Goal: Communication & Community: Answer question/provide support

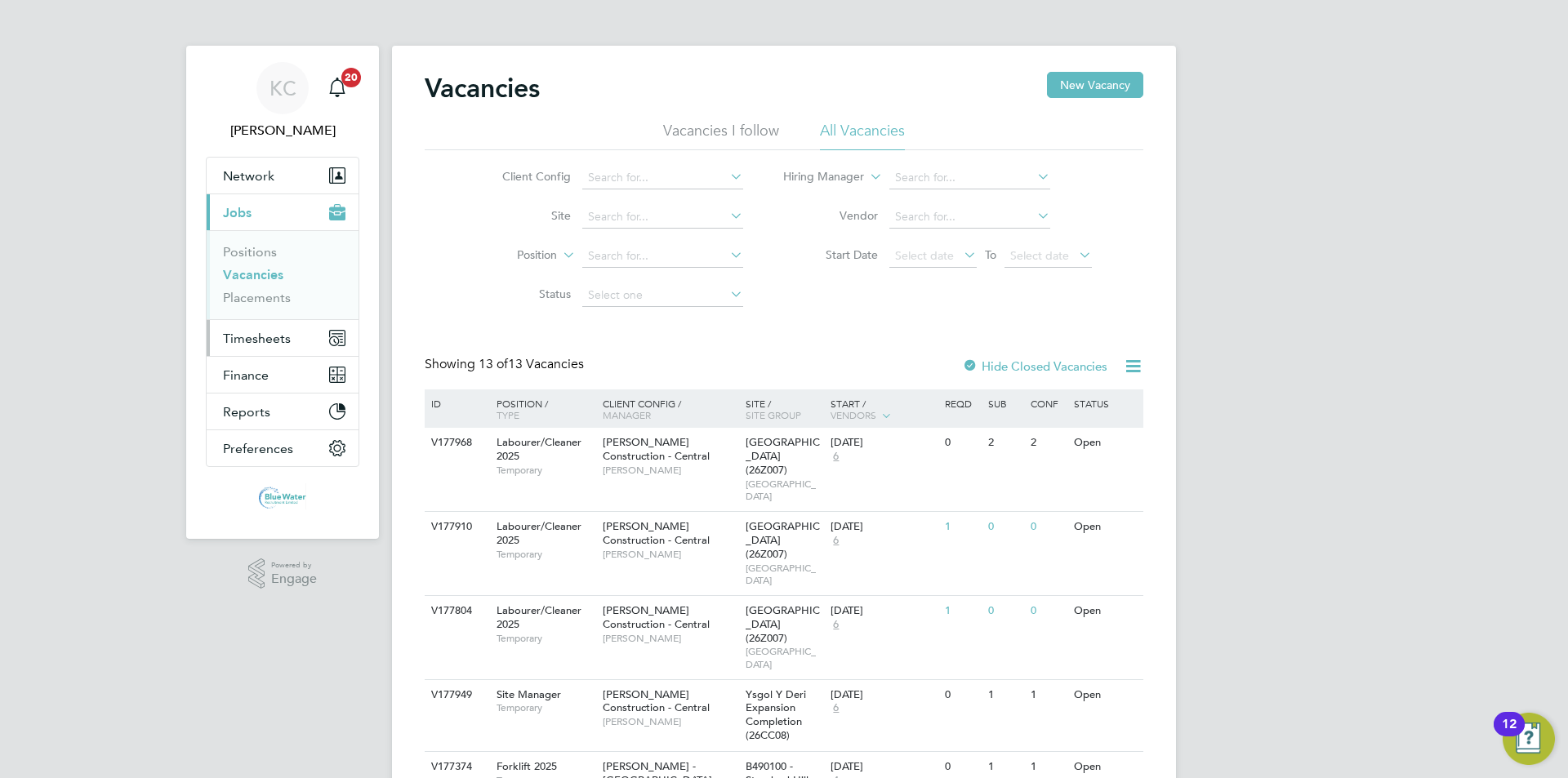
click at [266, 343] on span "Timesheets" at bounding box center [256, 338] width 68 height 15
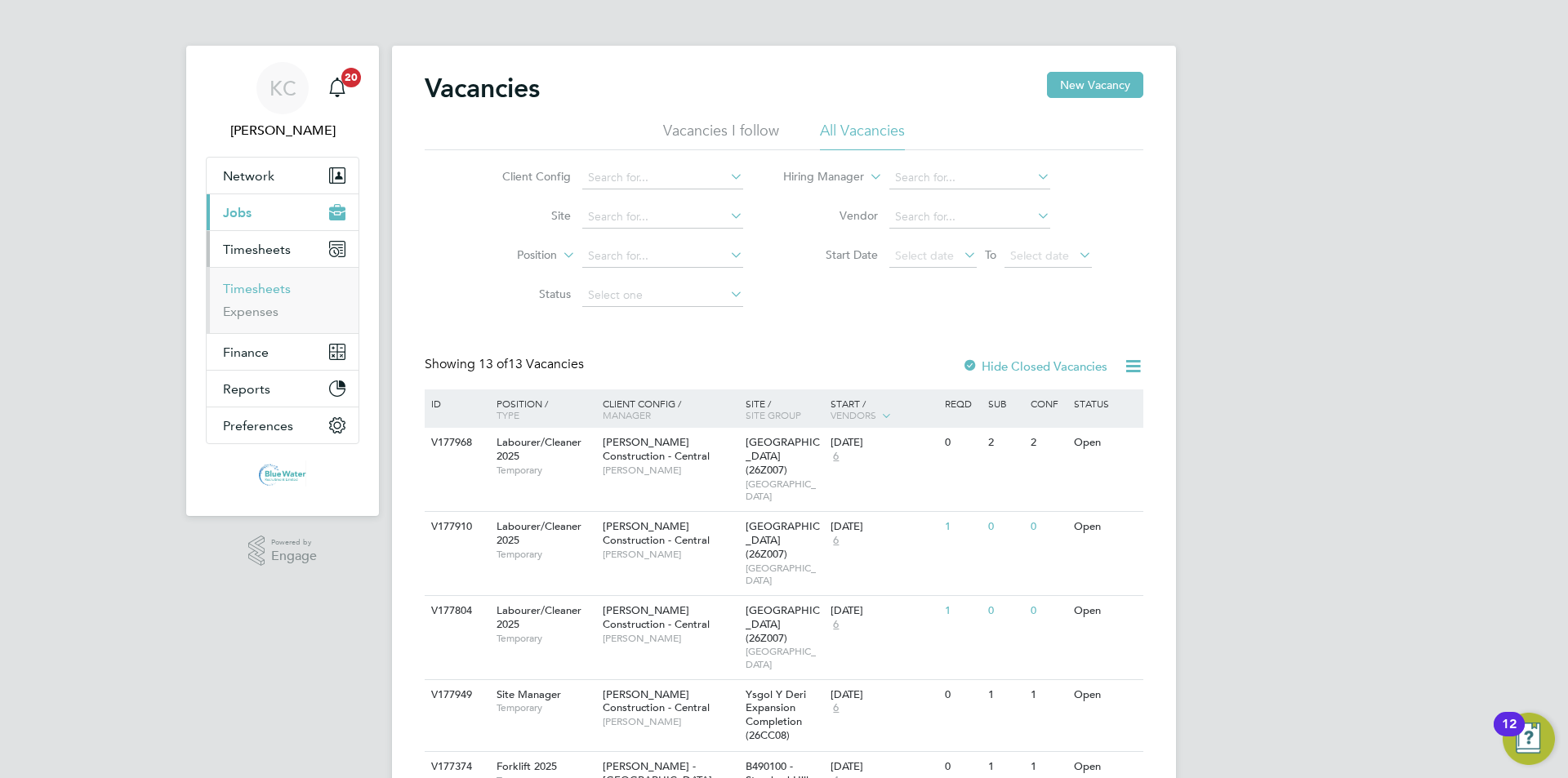
click at [257, 287] on link "Timesheets" at bounding box center [256, 289] width 68 height 15
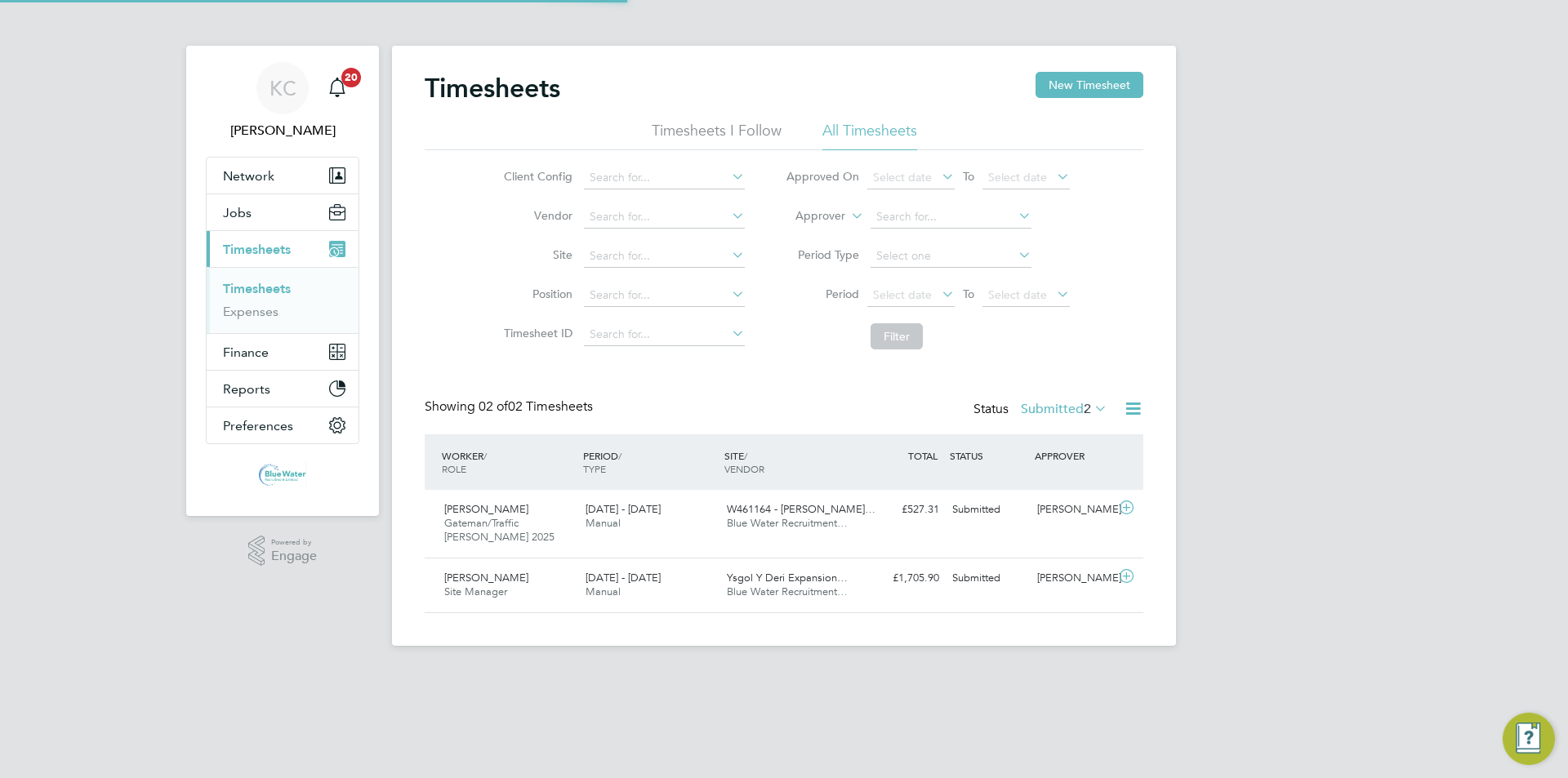
scroll to position [42, 142]
click at [1132, 508] on icon at bounding box center [1126, 508] width 20 height 13
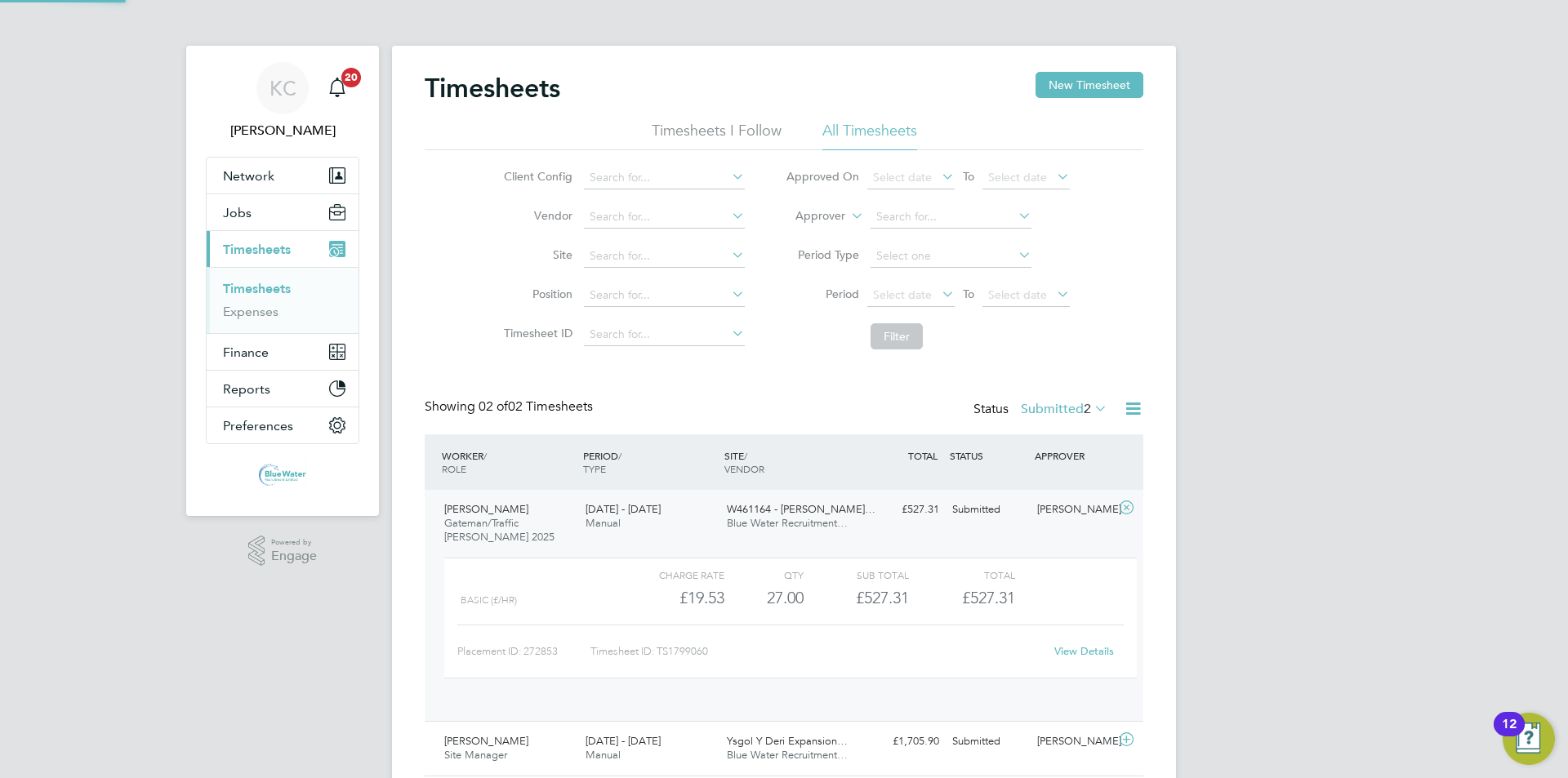
scroll to position [28, 159]
click at [1076, 649] on link "View Details" at bounding box center [1084, 650] width 60 height 14
click at [1124, 508] on icon at bounding box center [1126, 508] width 20 height 13
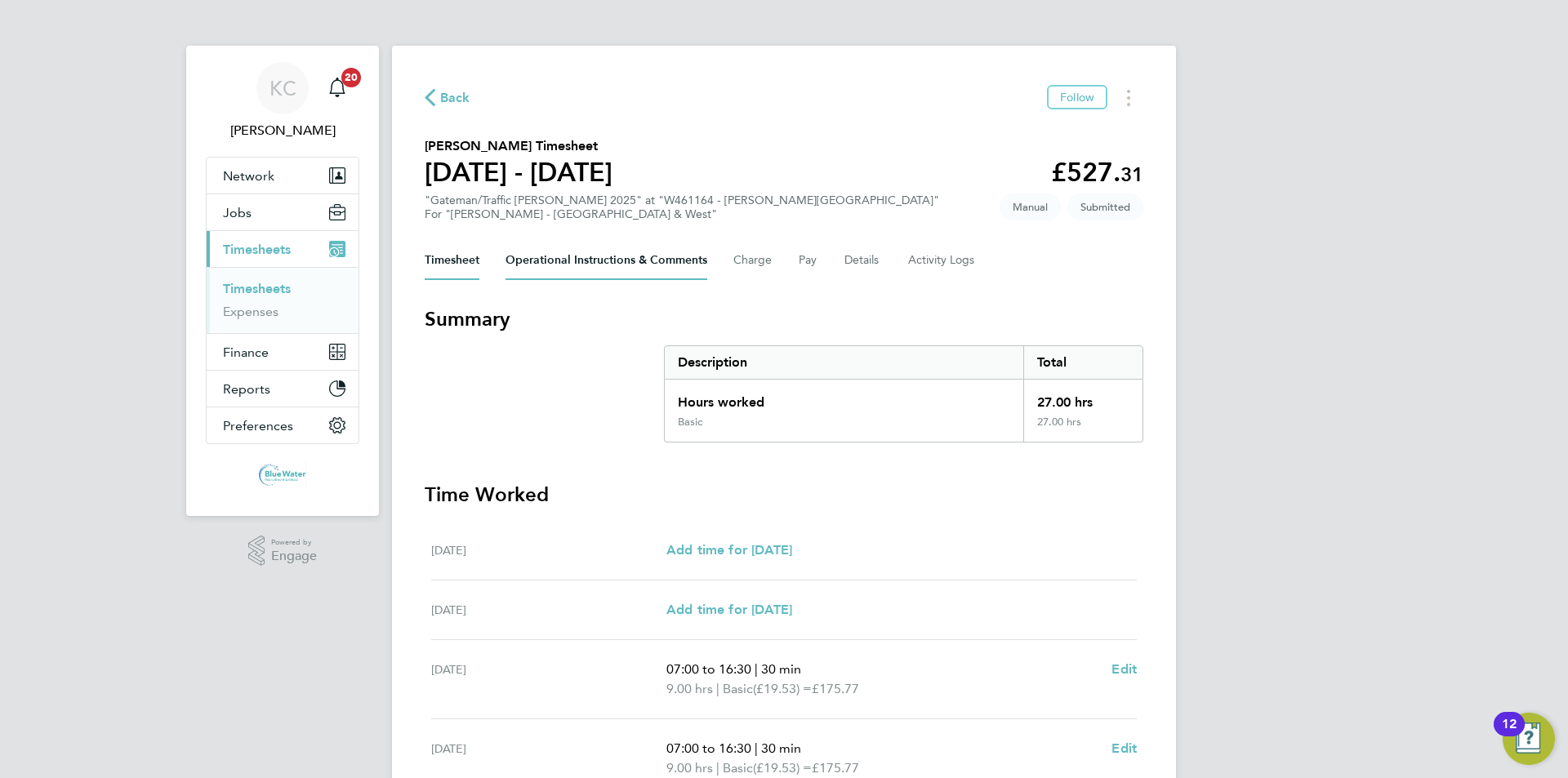
click at [573, 260] on Comments-tab "Operational Instructions & Comments" at bounding box center [607, 260] width 202 height 39
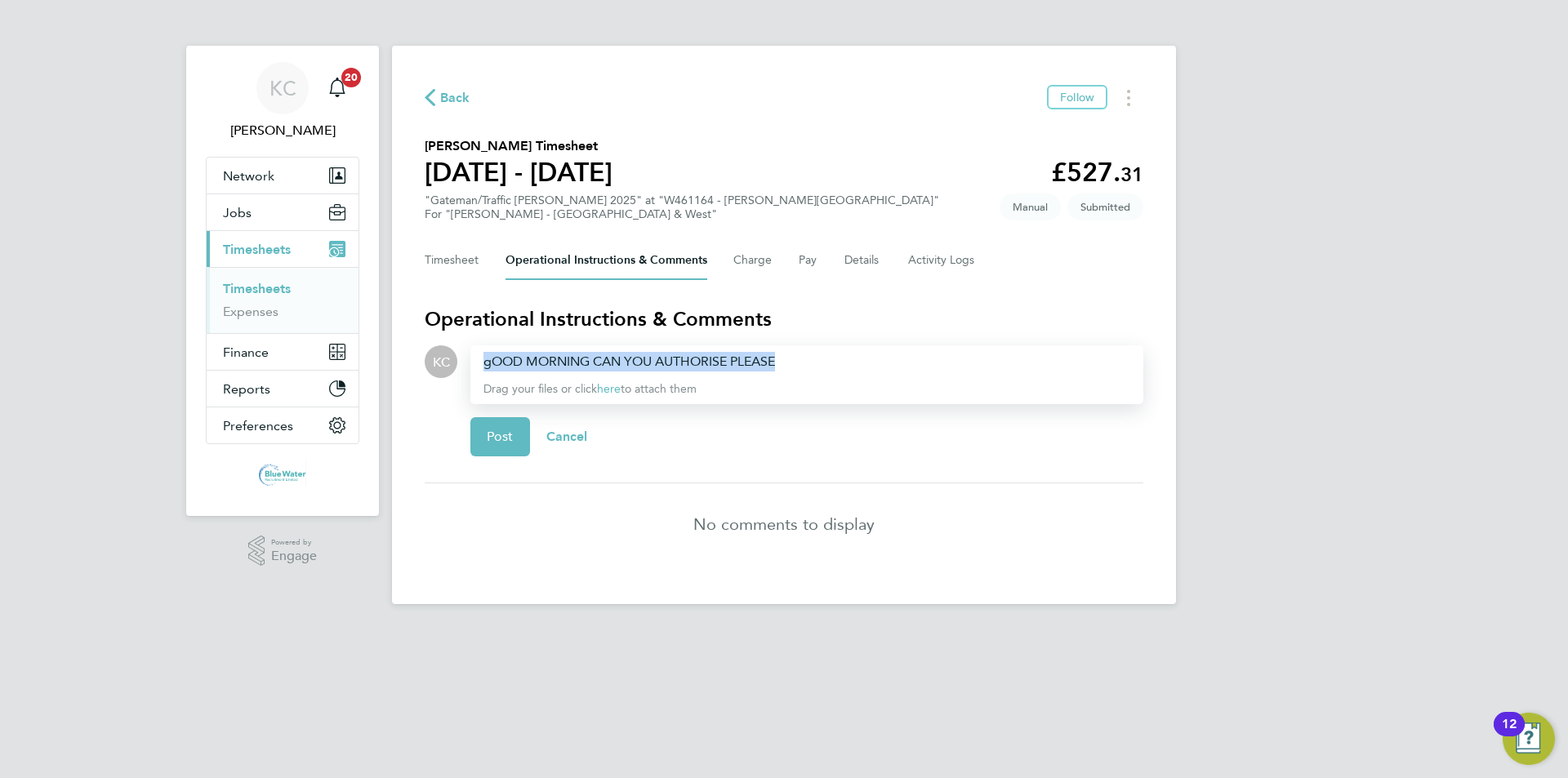
drag, startPoint x: 833, startPoint y: 354, endPoint x: 377, endPoint y: 349, distance: 456.0
click at [377, 349] on div "[PERSON_NAME] [PERSON_NAME] Notifications 20 Applications: Network Team Members…" at bounding box center [784, 315] width 1568 height 630
click at [207, 231] on button "Current page: Timesheets" at bounding box center [282, 249] width 151 height 36
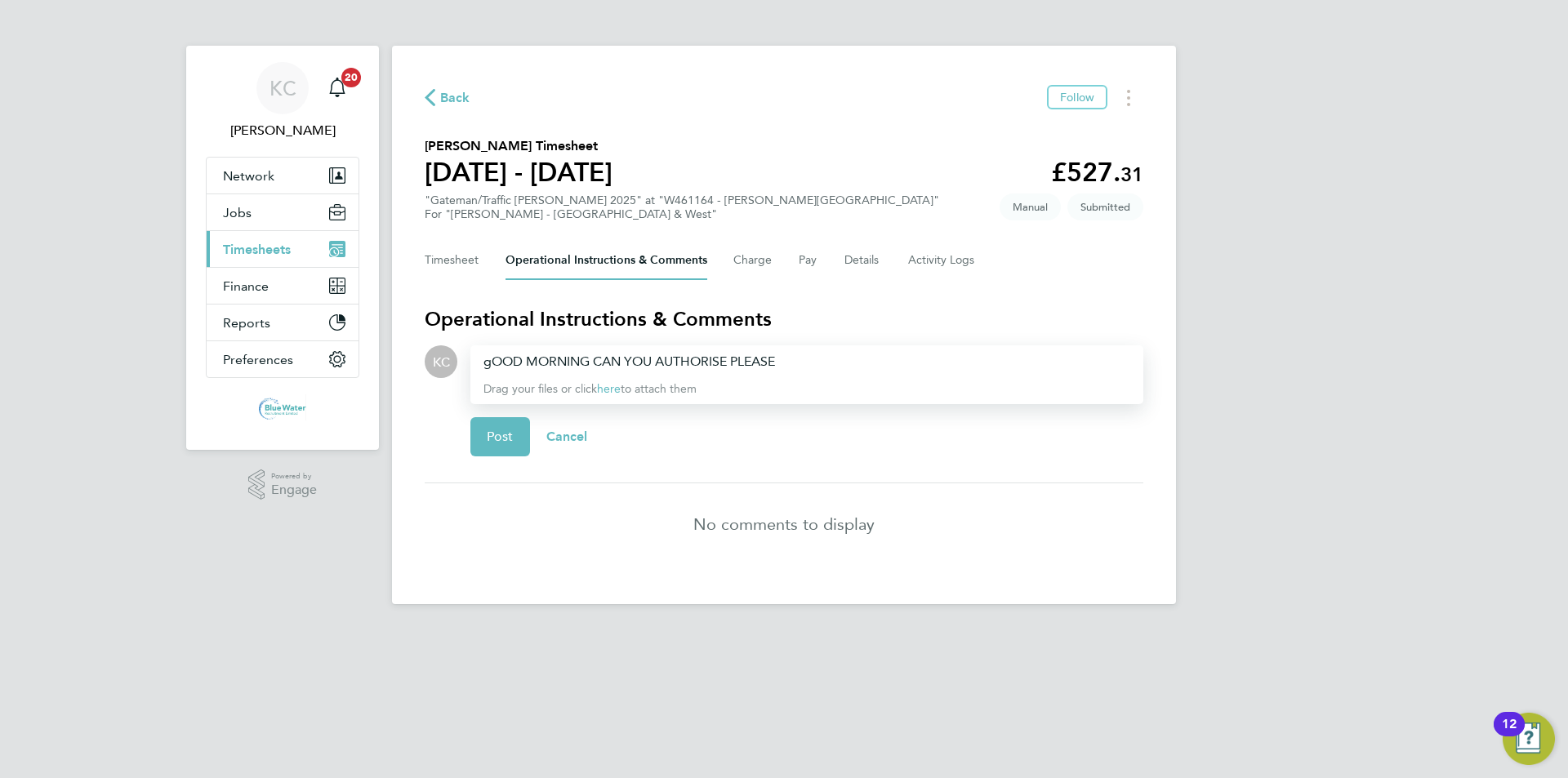
click at [392, 533] on div "Back Follow [PERSON_NAME] Timesheet [DATE] - [DATE] £527. 31 "Gateman/Traffic […" at bounding box center [783, 325] width 784 height 558
drag, startPoint x: 728, startPoint y: 367, endPoint x: 746, endPoint y: 364, distance: 18.2
click at [740, 364] on div "gOOD MORNING CAN YOU AUTHORISE PLEASE" at bounding box center [806, 361] width 647 height 20
drag, startPoint x: 729, startPoint y: 369, endPoint x: 534, endPoint y: 379, distance: 195.3
click at [534, 379] on div "gOOD MORNING CAN YOU AUTHORISE PLEASE Drag your files or click here to attach t…" at bounding box center [807, 375] width 673 height 59
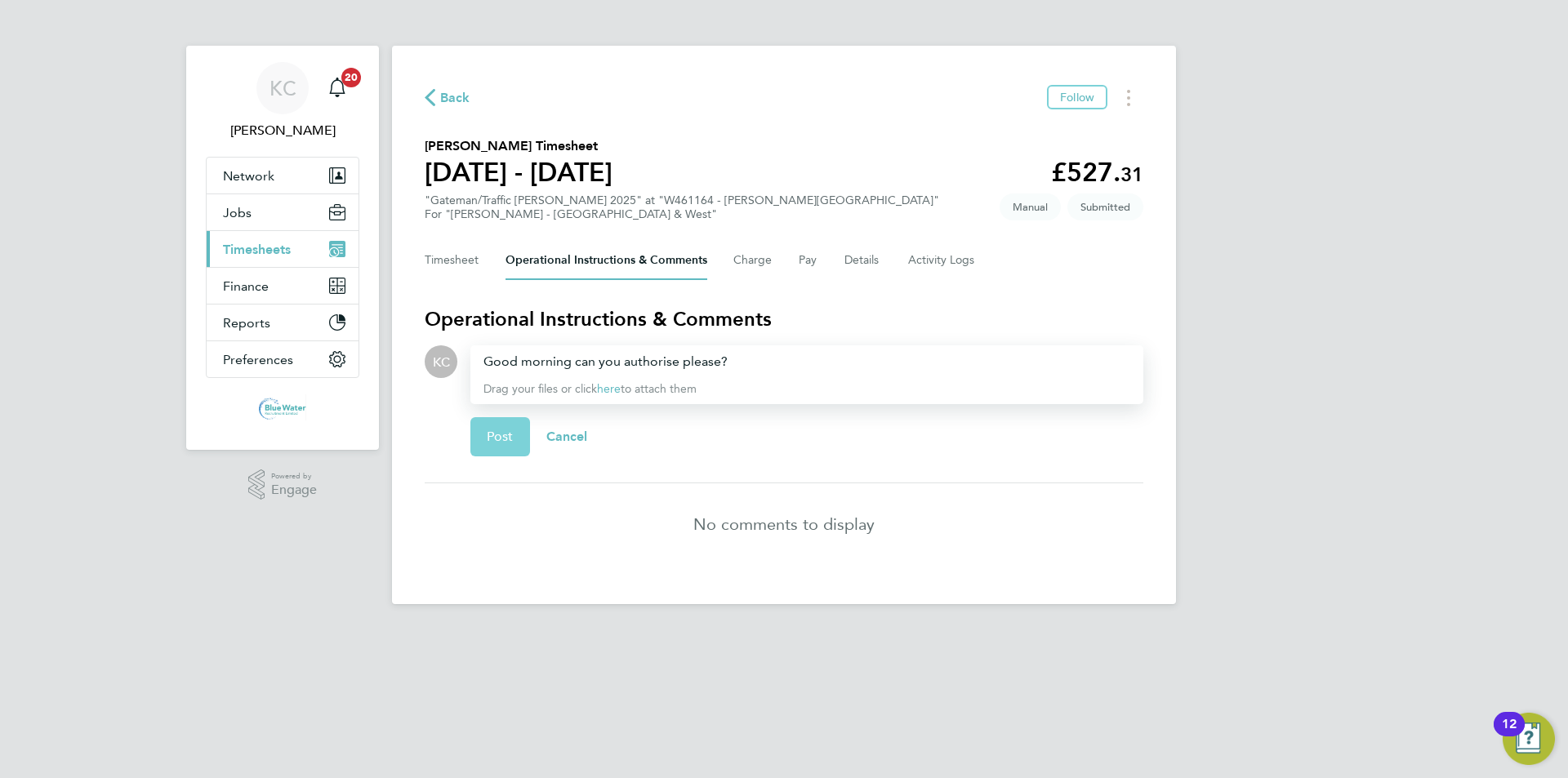
click at [505, 440] on span "Post" at bounding box center [500, 436] width 27 height 16
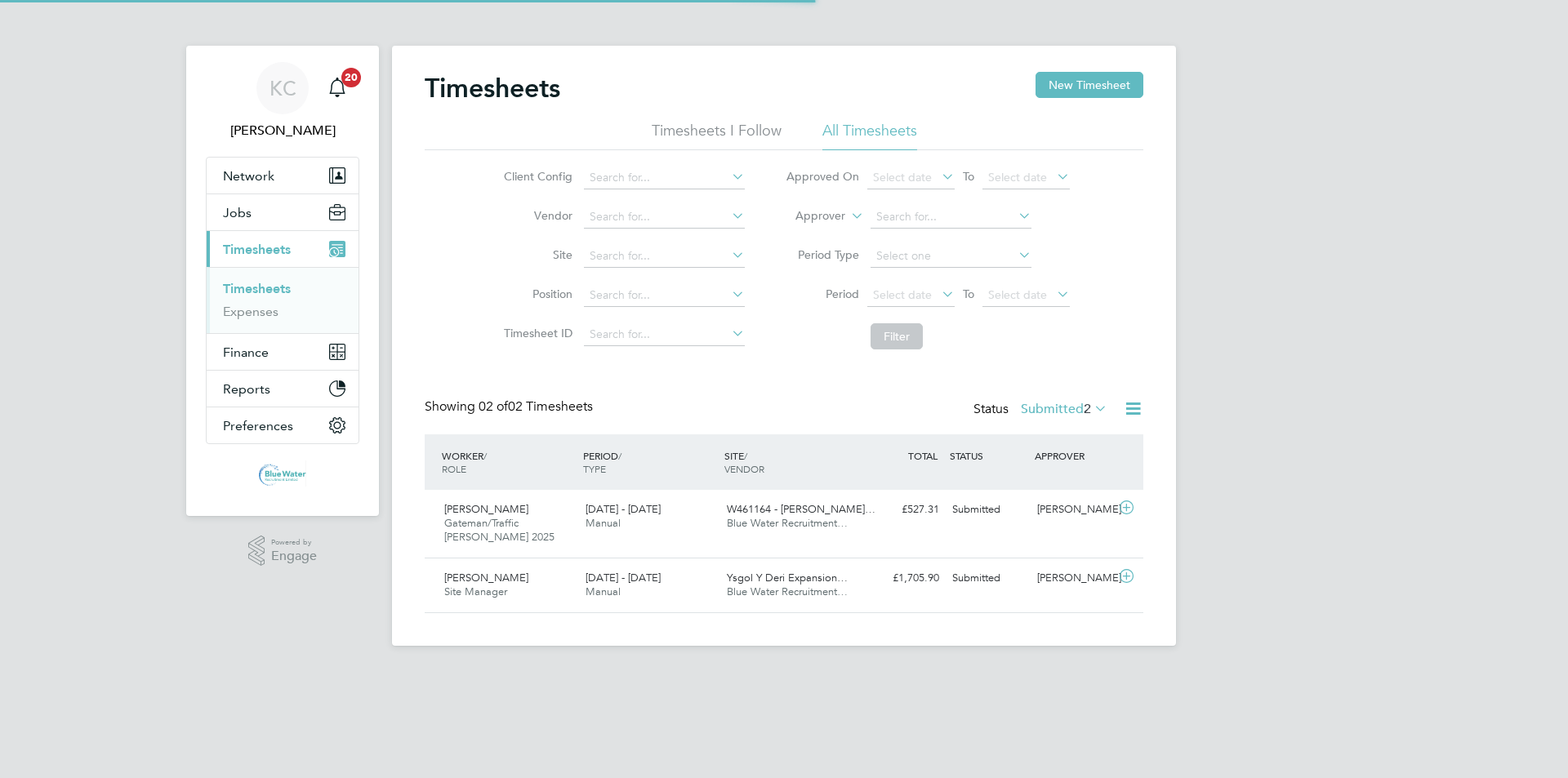
scroll to position [42, 142]
